Goal: Answer question/provide support: Ask a question

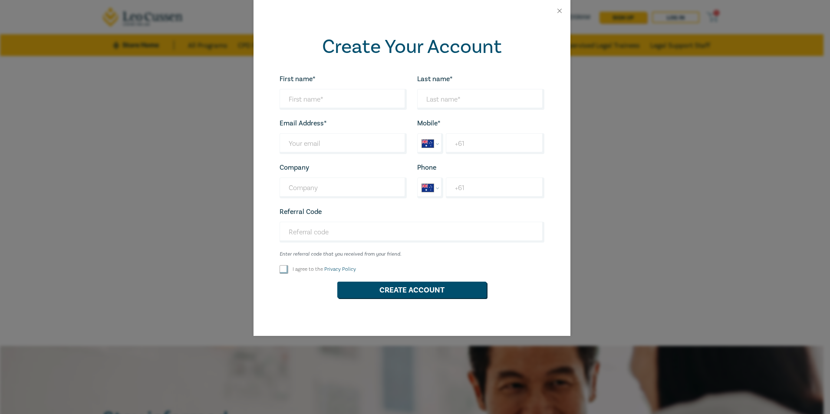
select select "AU"
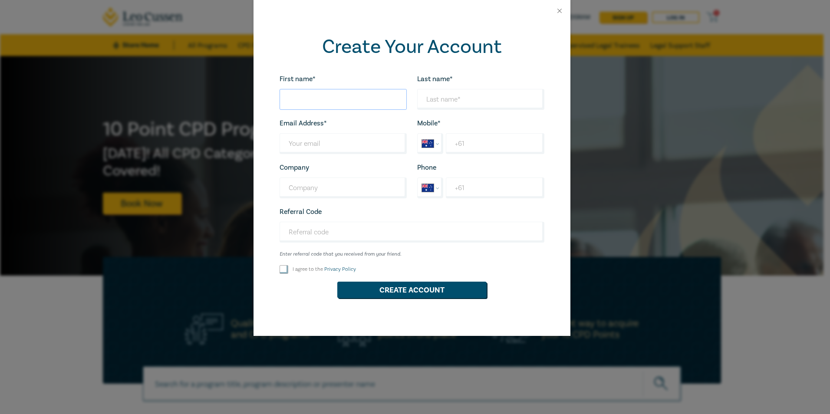
click at [347, 105] on input "First name*" at bounding box center [343, 99] width 127 height 21
type input "[PERSON_NAME]"
click at [324, 140] on input "Last name*" at bounding box center [343, 143] width 127 height 21
type input "[EMAIL_ADDRESS][DOMAIN_NAME]"
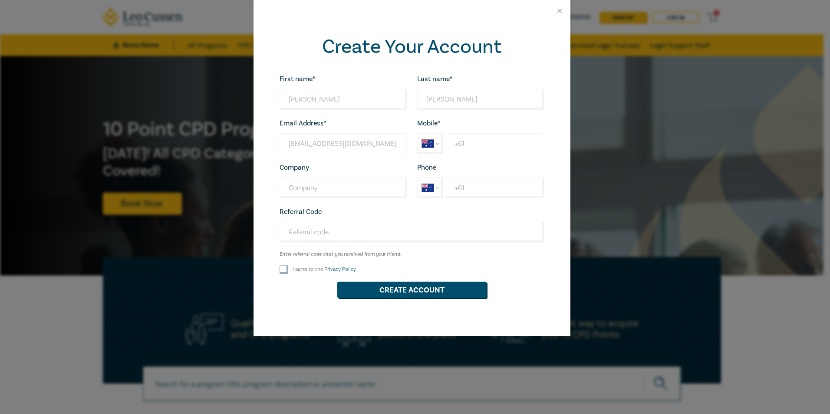
select select "ZZ"
type input "[PHONE_NUMBER]"
click at [315, 193] on input "Company" at bounding box center [343, 188] width 127 height 21
type input "[PERSON_NAME] Solicitors"
select select "ZZ"
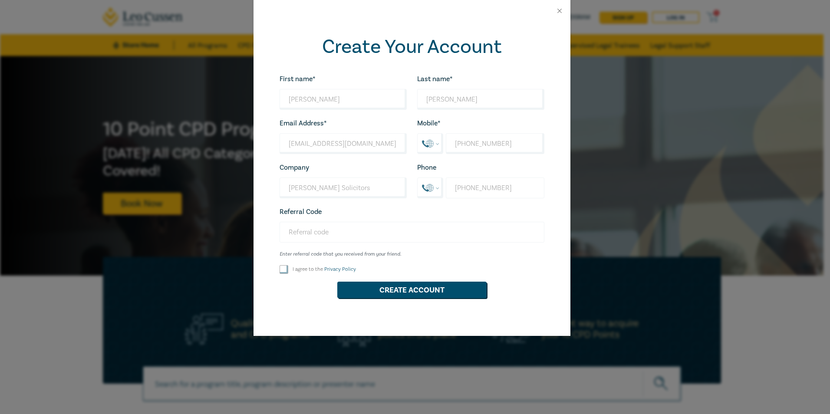
type input "[PHONE_NUMBER]"
click at [304, 231] on input "Referral Code" at bounding box center [412, 232] width 265 height 21
click at [289, 263] on div "First name* [PERSON_NAME] Looks good! Last name* [PERSON_NAME] Looks good! Emai…" at bounding box center [411, 189] width 275 height 233
click at [284, 267] on input "I agree to the Privacy Policy" at bounding box center [284, 269] width 9 height 9
checkbox input "true"
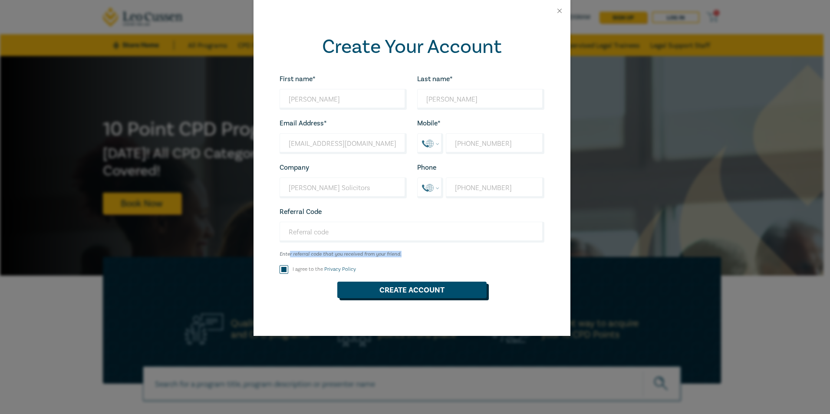
click at [410, 291] on button "Create Account" at bounding box center [411, 290] width 149 height 16
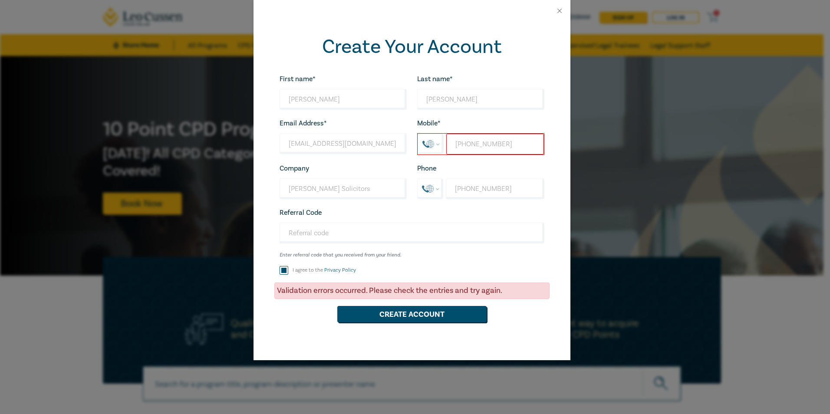
click at [470, 146] on input "[PHONE_NUMBER]" at bounding box center [494, 144] width 97 height 21
click at [436, 145] on select "International [GEOGRAPHIC_DATA] [GEOGRAPHIC_DATA] [GEOGRAPHIC_DATA] [GEOGRAPHIC…" at bounding box center [431, 144] width 26 height 20
select select "AU"
click at [418, 134] on select "International [GEOGRAPHIC_DATA] [GEOGRAPHIC_DATA] [GEOGRAPHIC_DATA] [GEOGRAPHIC…" at bounding box center [431, 144] width 26 height 20
type input "[PHONE_NUMBER]"
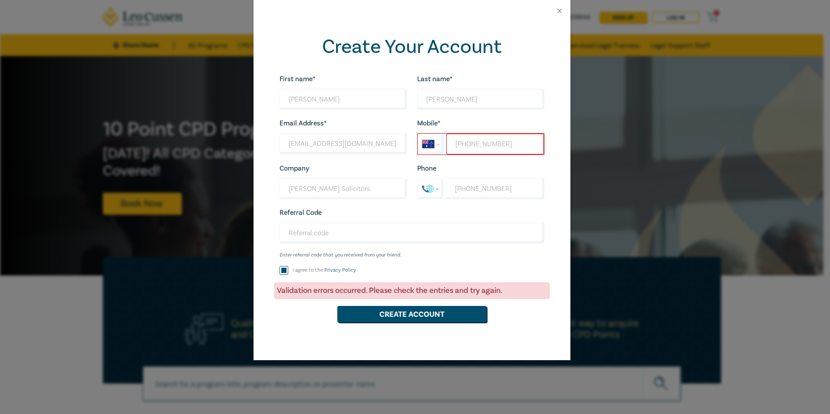
click at [432, 186] on select "International [GEOGRAPHIC_DATA] [GEOGRAPHIC_DATA] [GEOGRAPHIC_DATA] [GEOGRAPHIC…" at bounding box center [431, 189] width 26 height 20
select select "AU"
click at [418, 179] on select "International [GEOGRAPHIC_DATA] [GEOGRAPHIC_DATA] [GEOGRAPHIC_DATA] [GEOGRAPHIC…" at bounding box center [431, 189] width 26 height 20
type input "[PHONE_NUMBER]"
click at [421, 321] on button "Create Account" at bounding box center [411, 314] width 149 height 16
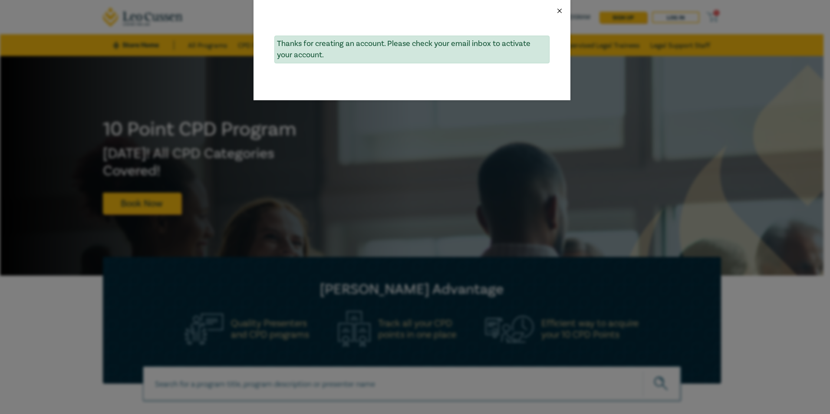
click at [561, 11] on button "Close" at bounding box center [560, 11] width 8 height 8
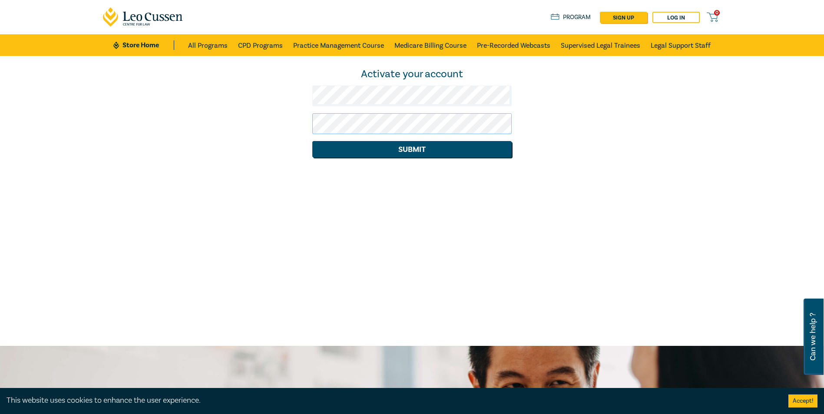
click at [312, 141] on button "Submit" at bounding box center [411, 149] width 199 height 16
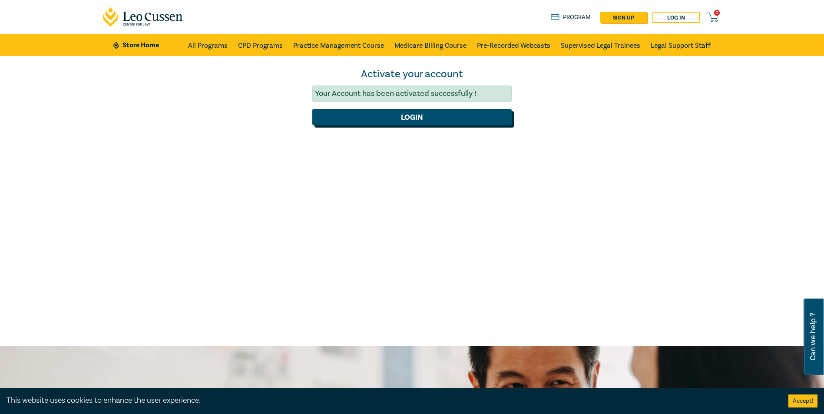
click at [392, 124] on button "Login" at bounding box center [411, 117] width 199 height 16
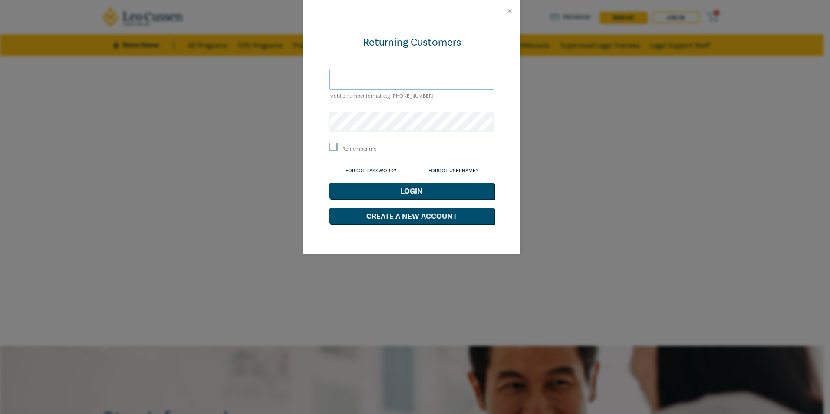
click at [374, 81] on input "text" at bounding box center [412, 79] width 165 height 21
type input "[EMAIL_ADDRESS][DOMAIN_NAME]"
click at [330, 183] on button "Login" at bounding box center [412, 191] width 165 height 16
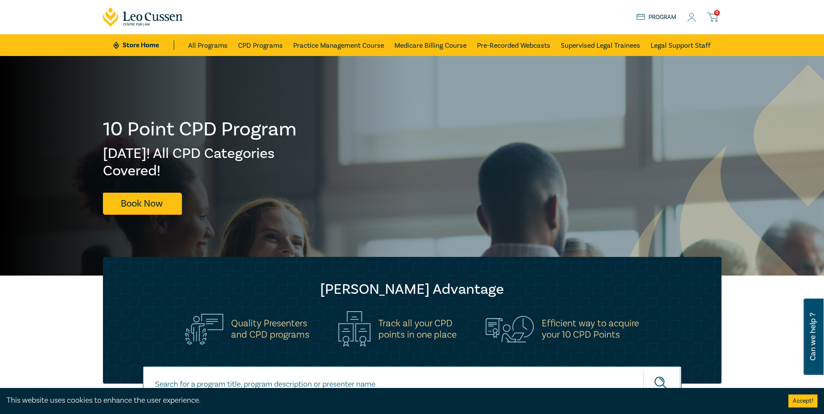
click at [667, 17] on link "Program" at bounding box center [656, 18] width 40 height 10
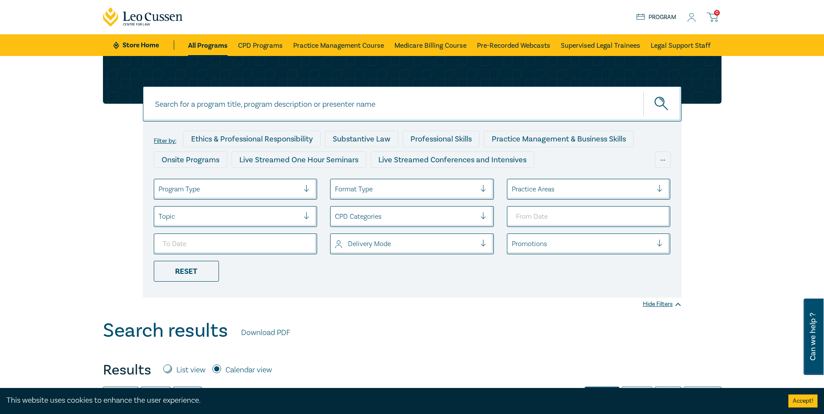
click at [689, 17] on icon at bounding box center [691, 17] width 9 height 9
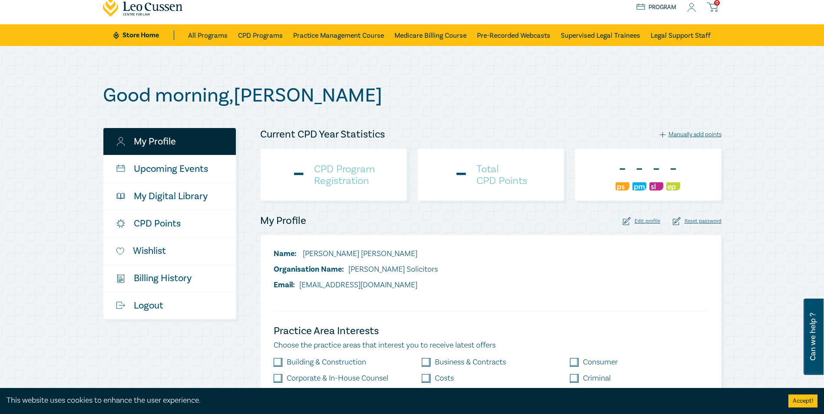
scroll to position [87, 0]
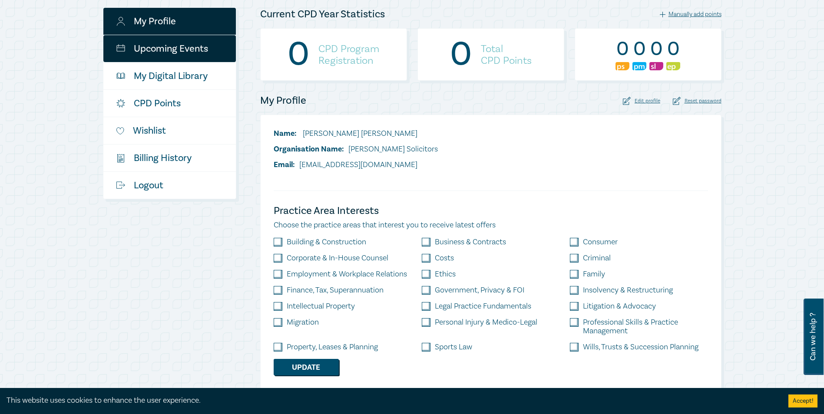
click at [129, 49] on link "Upcoming Events" at bounding box center [169, 48] width 132 height 27
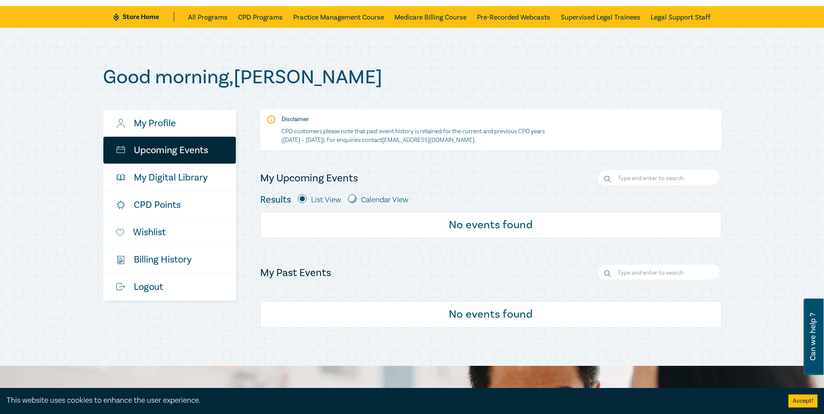
scroll to position [43, 0]
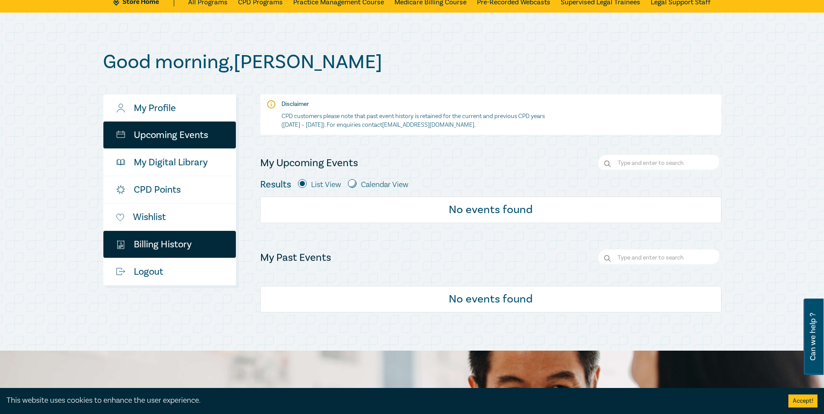
click at [147, 245] on link "$ Billing History" at bounding box center [169, 244] width 132 height 27
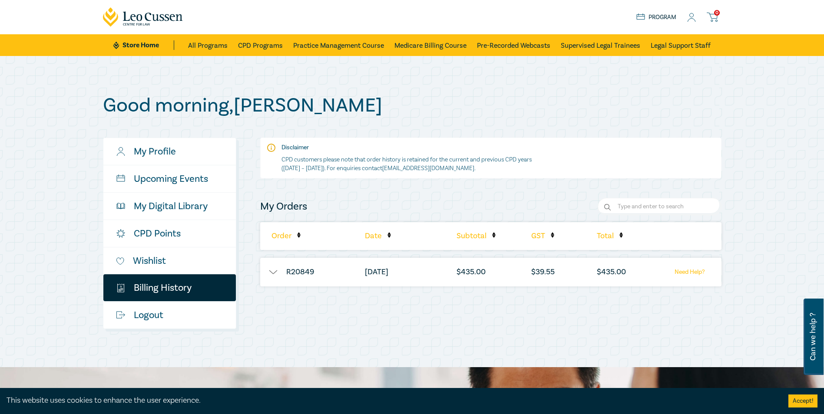
click at [299, 155] on p "CPD customers please note that order history is retained for the current and pr…" at bounding box center [414, 163] width 267 height 17
drag, startPoint x: 266, startPoint y: 265, endPoint x: 268, endPoint y: 269, distance: 4.9
click at [266, 265] on li "R20849" at bounding box center [300, 272] width 80 height 29
click at [269, 272] on button "button" at bounding box center [273, 272] width 26 height 9
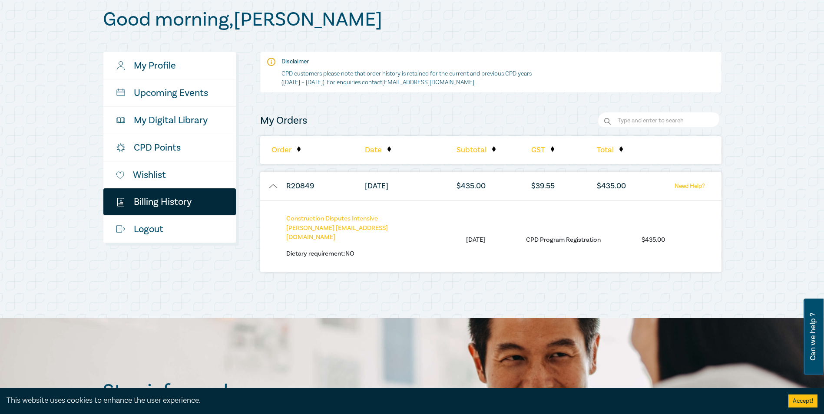
scroll to position [87, 0]
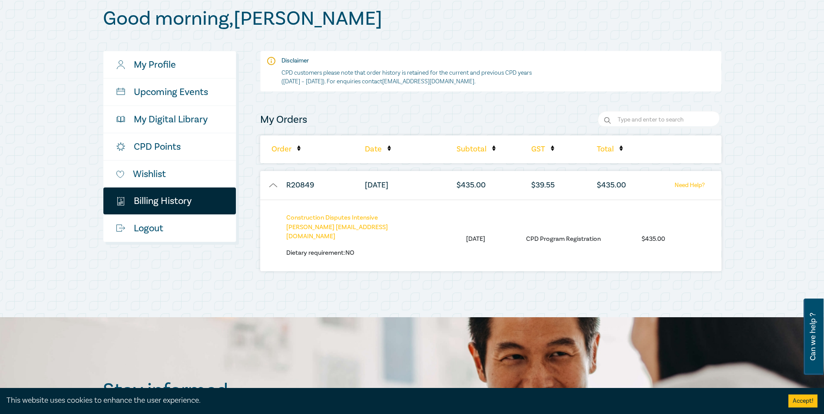
click at [340, 232] on div "Construction Disputes Intensive Katalina Toth ktoth@saineslucas.com.au Dietary …" at bounding box center [355, 235] width 139 height 44
click at [692, 184] on link "Need Help?" at bounding box center [689, 185] width 54 height 11
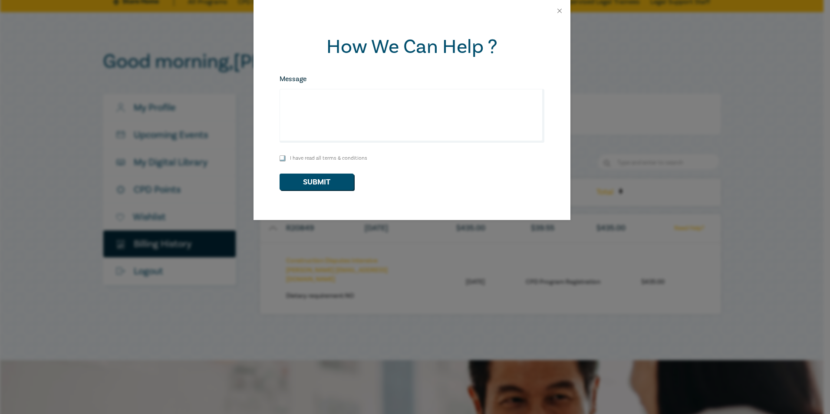
scroll to position [0, 0]
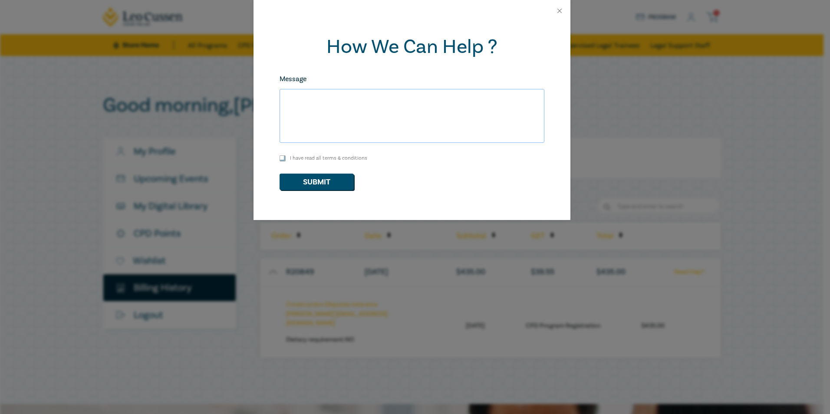
click at [341, 92] on textarea "Message" at bounding box center [412, 116] width 265 height 54
type textarea "Hi, May I please request a copy of all material referred to in this CPD event? …"
click at [279, 159] on div "How We Can Help ? Message Hi, May I please request a copy of all material refer…" at bounding box center [412, 121] width 317 height 198
click at [282, 159] on input "I have read all terms & conditions" at bounding box center [283, 158] width 6 height 6
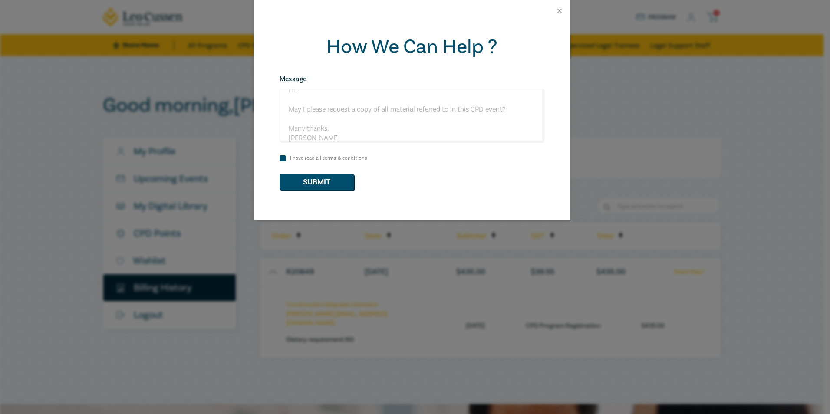
checkbox input "true"
click at [302, 177] on button "Submit" at bounding box center [317, 182] width 74 height 16
click at [317, 185] on button "Submit" at bounding box center [317, 182] width 74 height 16
checkbox input "false"
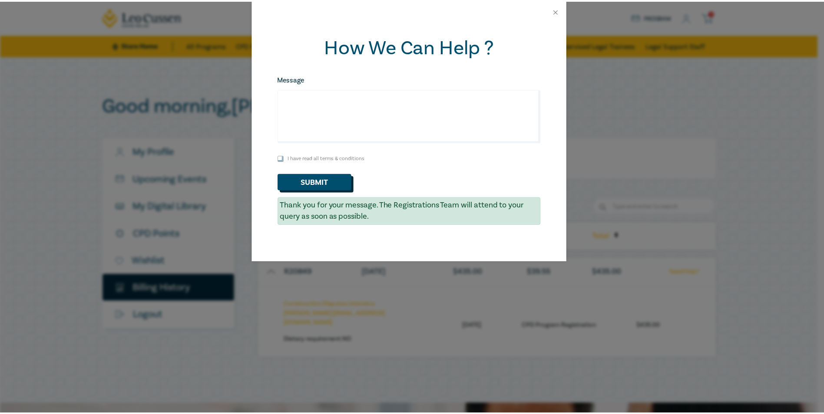
scroll to position [0, 0]
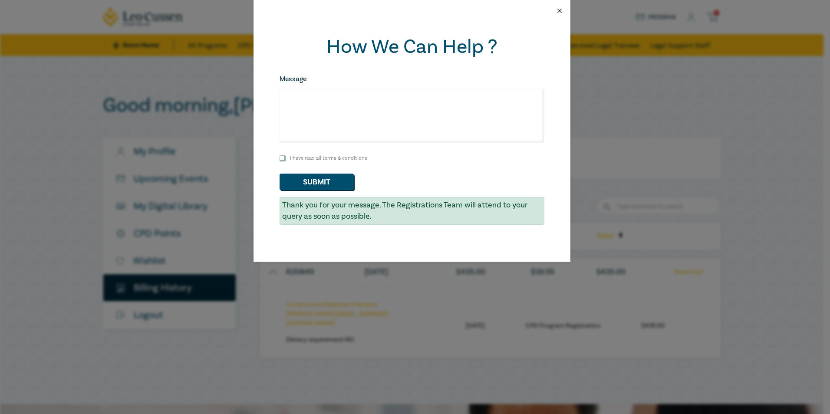
click at [559, 12] on button "Close" at bounding box center [560, 11] width 8 height 8
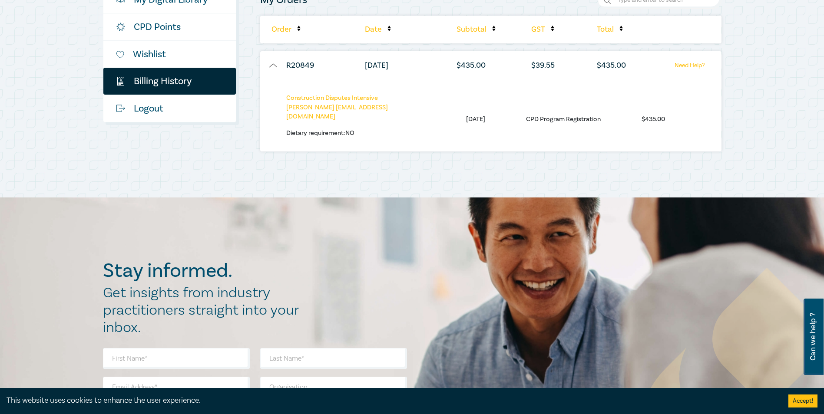
scroll to position [130, 0]
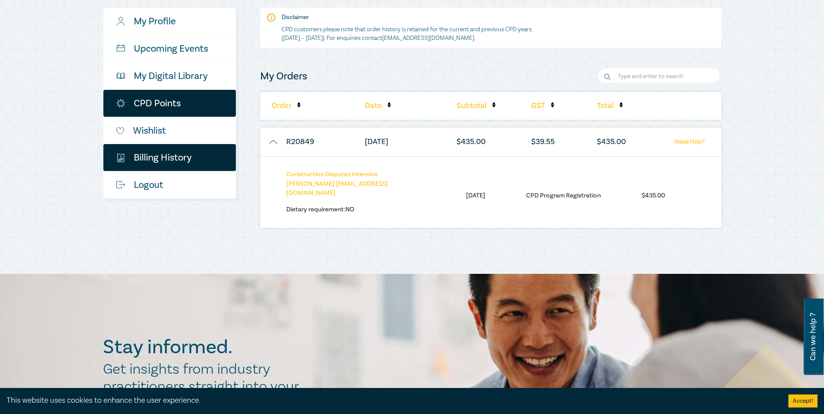
click at [139, 98] on link "CPD Points" at bounding box center [169, 103] width 132 height 27
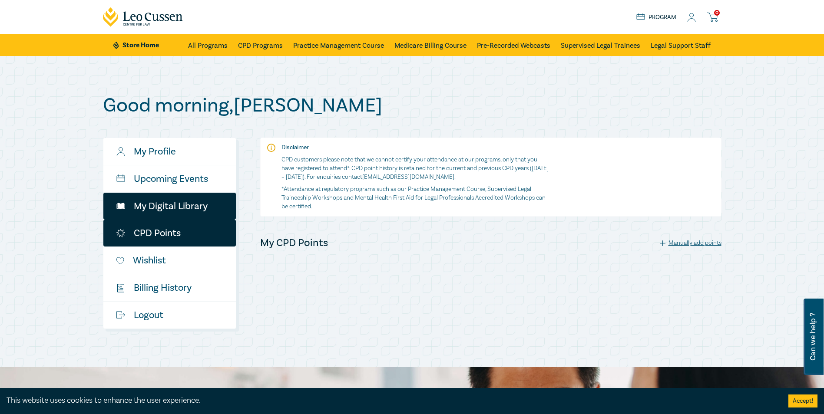
click at [160, 201] on link "My Digital Library" at bounding box center [169, 206] width 132 height 27
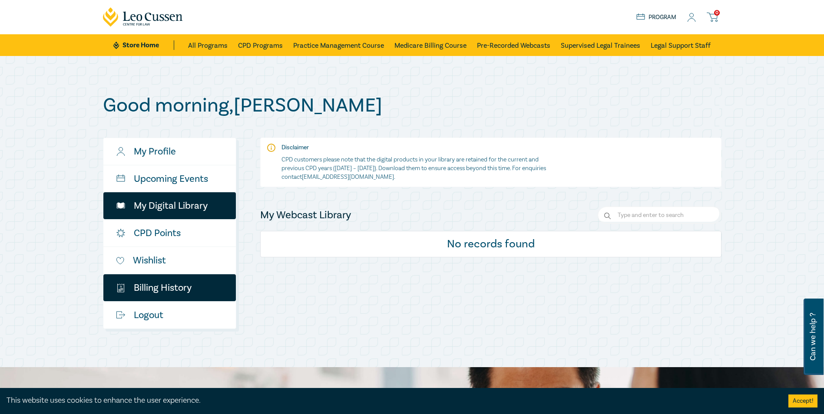
click at [143, 288] on link "$ Billing History" at bounding box center [169, 287] width 132 height 27
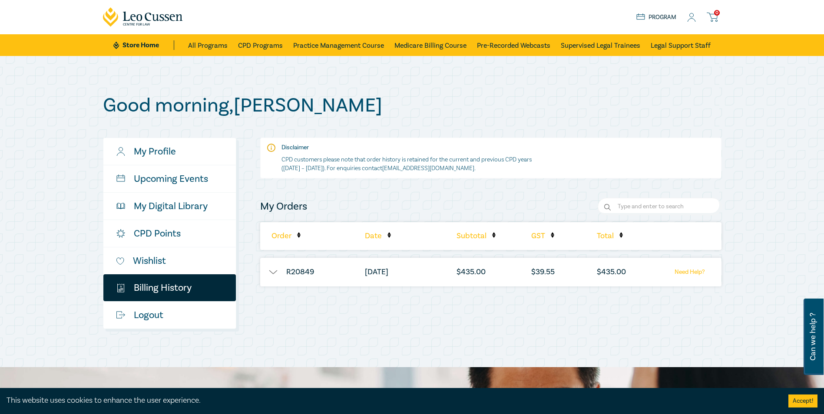
click at [279, 273] on button "button" at bounding box center [273, 272] width 26 height 9
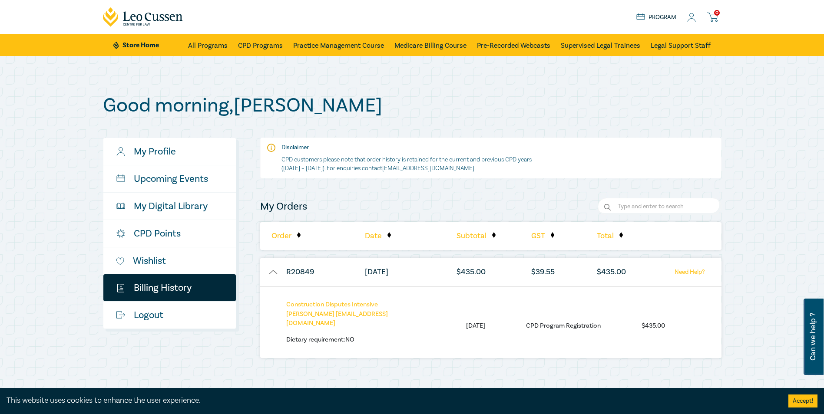
drag, startPoint x: 593, startPoint y: 327, endPoint x: 562, endPoint y: 322, distance: 31.2
click at [593, 327] on ul "Construction Disputes Intensive Katalina Toth ktoth@saineslucas.com.au Dietary …" at bounding box center [475, 325] width 379 height 51
click at [346, 335] on p "Dietary requirement: no" at bounding box center [355, 340] width 139 height 10
drag, startPoint x: 346, startPoint y: 328, endPoint x: 316, endPoint y: 307, distance: 37.0
click at [316, 307] on link "Construction Disputes Intensive" at bounding box center [332, 304] width 92 height 8
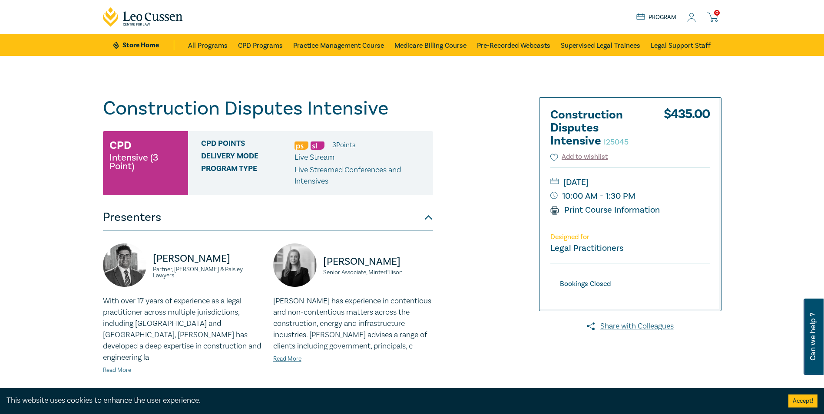
drag, startPoint x: 588, startPoint y: 211, endPoint x: 120, endPoint y: 363, distance: 492.0
click at [588, 211] on link "Print Course Information" at bounding box center [605, 210] width 110 height 11
